Goal: Task Accomplishment & Management: Use online tool/utility

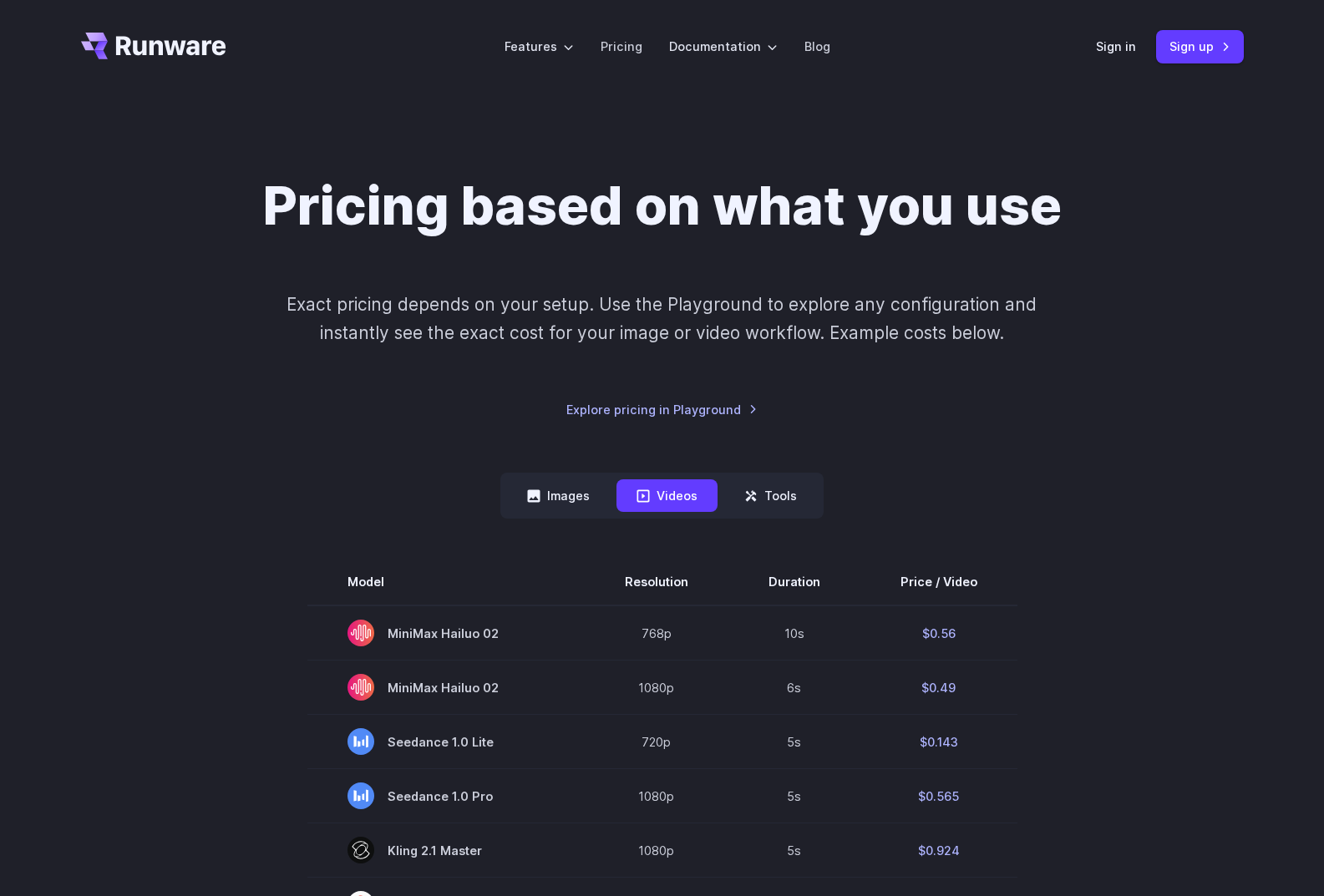
click at [132, 43] on icon "Go to /" at bounding box center [153, 45] width 145 height 26
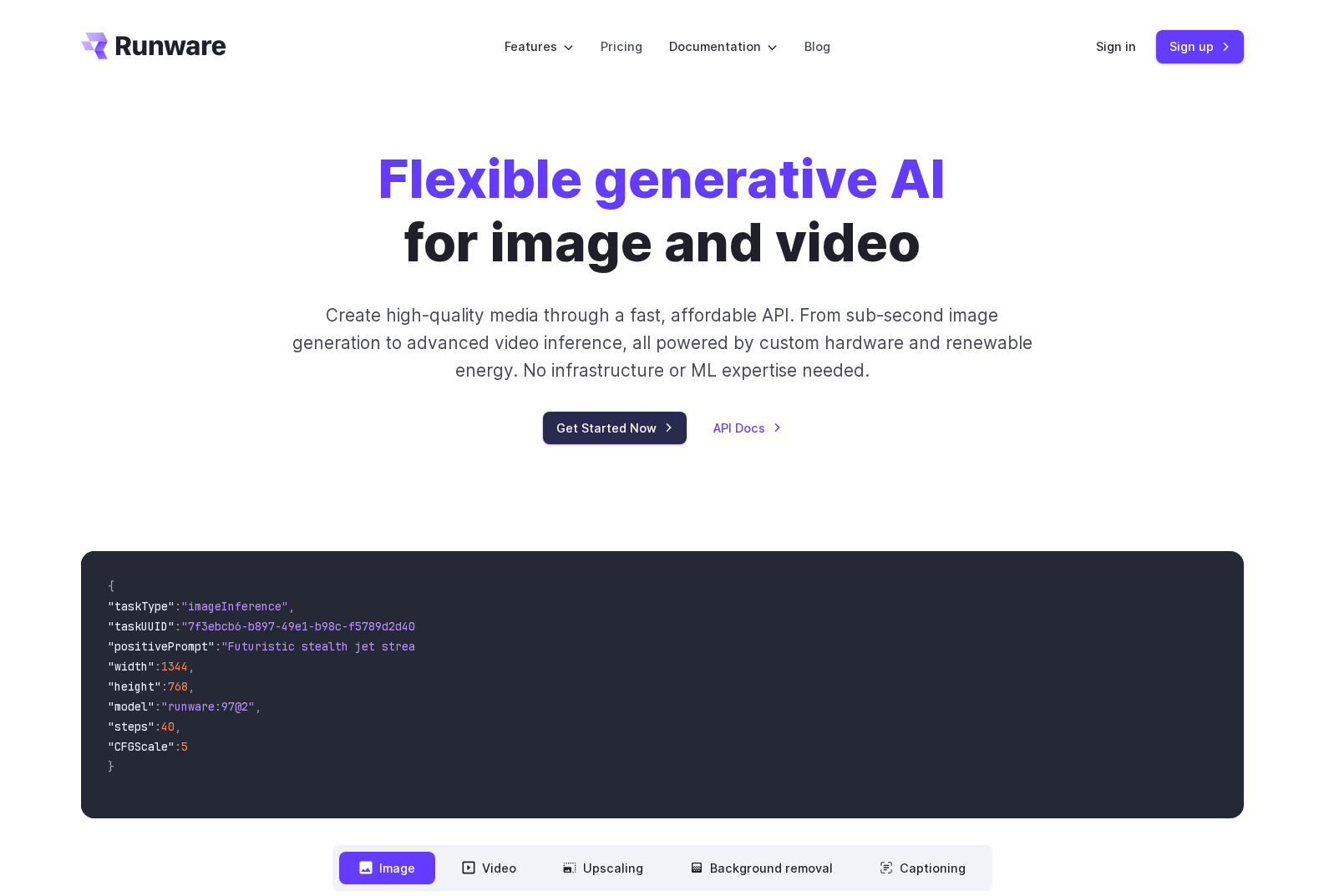
click at [604, 425] on link "Get Started Now" at bounding box center [614, 428] width 143 height 32
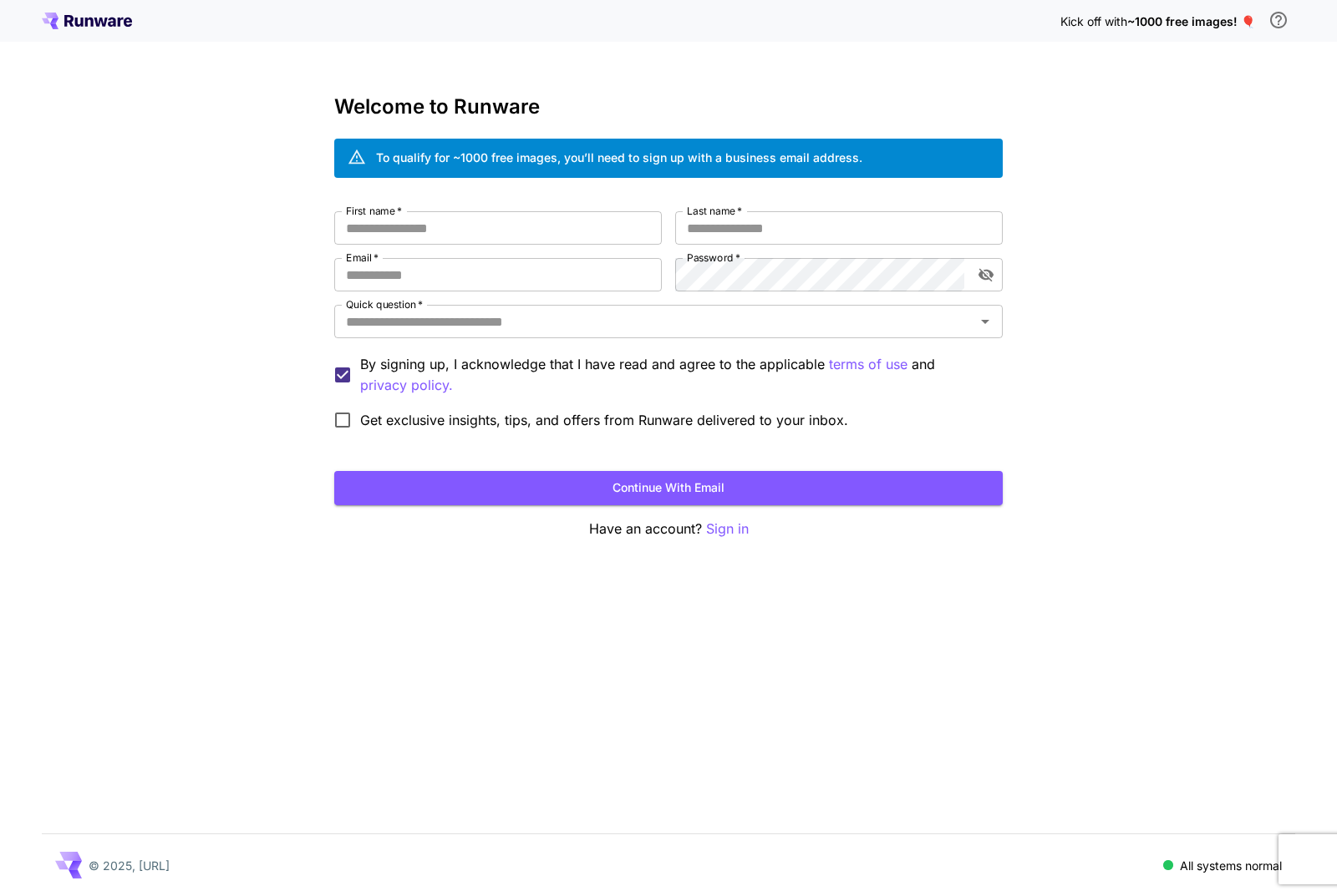
click at [105, 14] on icon at bounding box center [87, 21] width 90 height 17
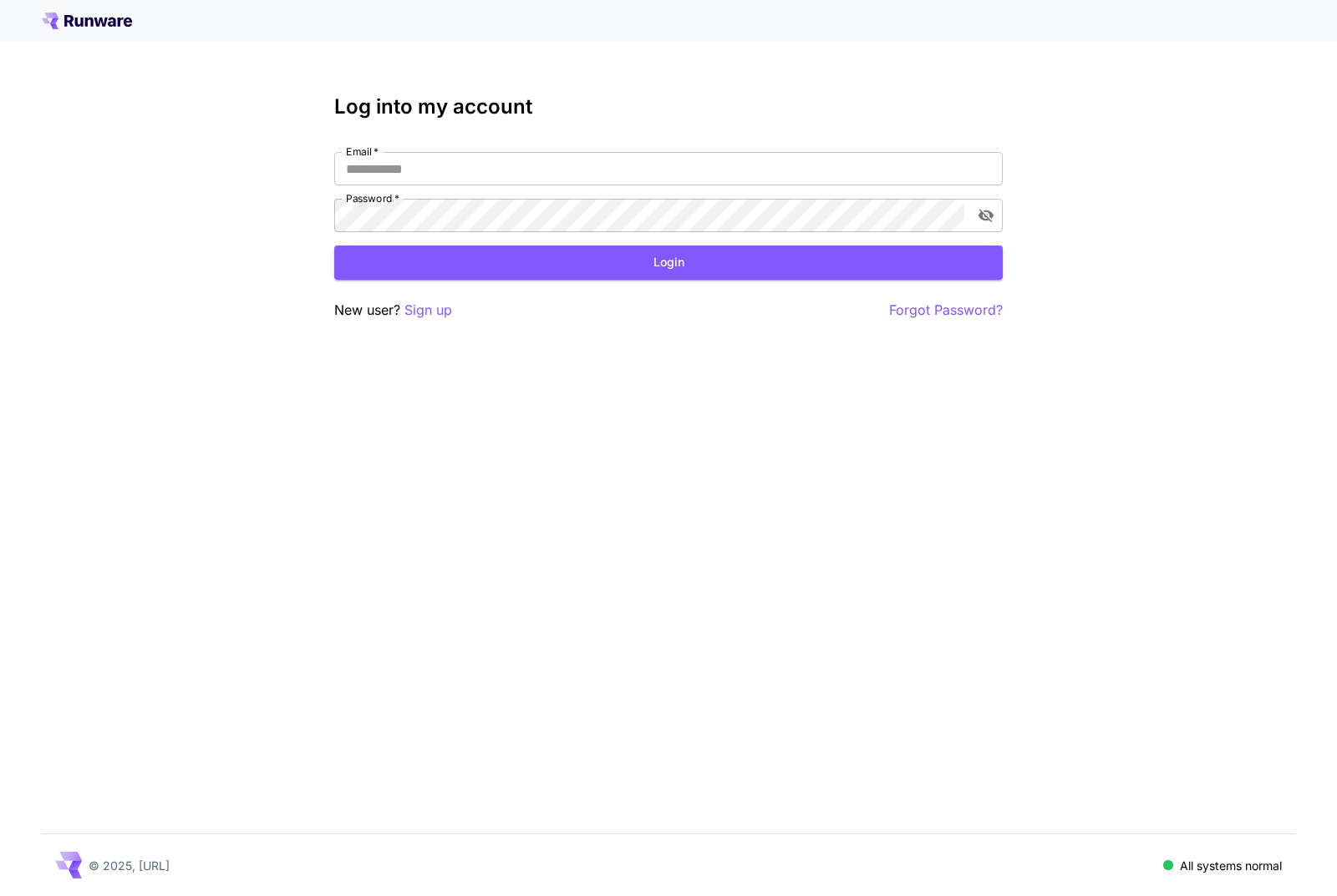
type input "**********"
click at [110, 16] on icon at bounding box center [87, 21] width 90 height 17
click at [107, 20] on icon at bounding box center [101, 22] width 14 height 9
click at [645, 266] on button "Login" at bounding box center [668, 262] width 668 height 34
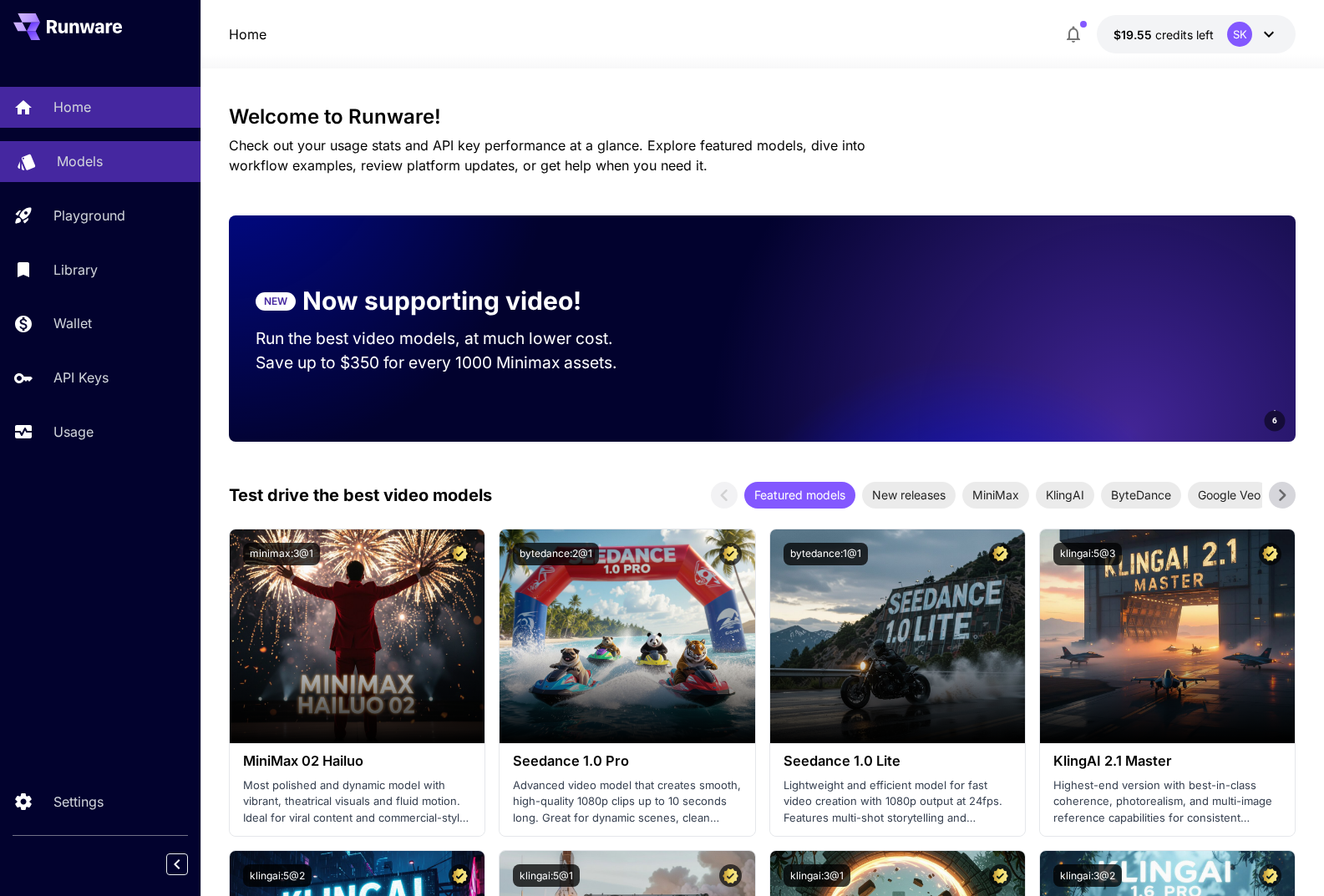
click at [81, 157] on p "Models" at bounding box center [80, 161] width 46 height 20
